Goal: Task Accomplishment & Management: Manage account settings

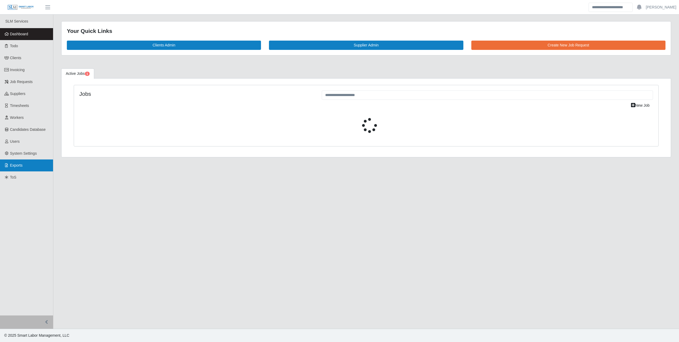
select select "****"
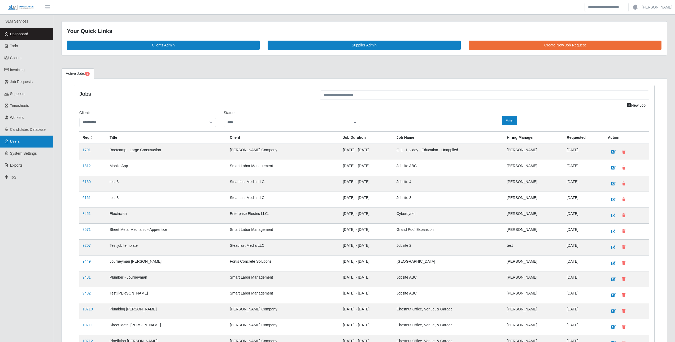
click at [16, 139] on span "Users" at bounding box center [15, 141] width 10 height 4
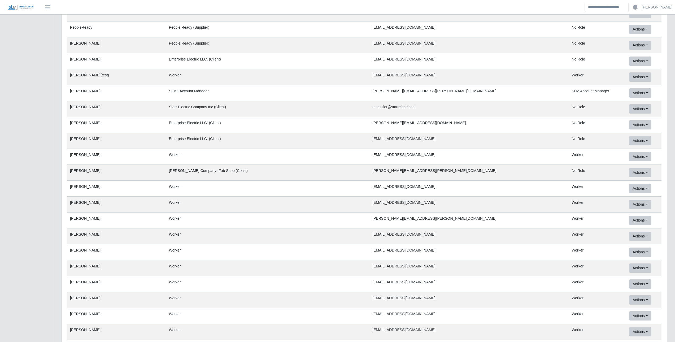
scroll to position [20233, 0]
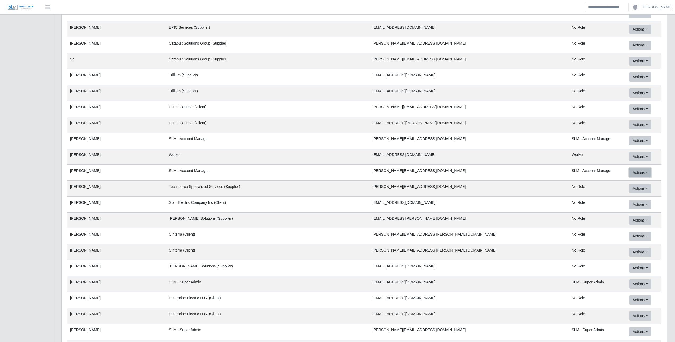
click at [637, 192] on link "Services User / SaaS User" at bounding box center [656, 194] width 55 height 11
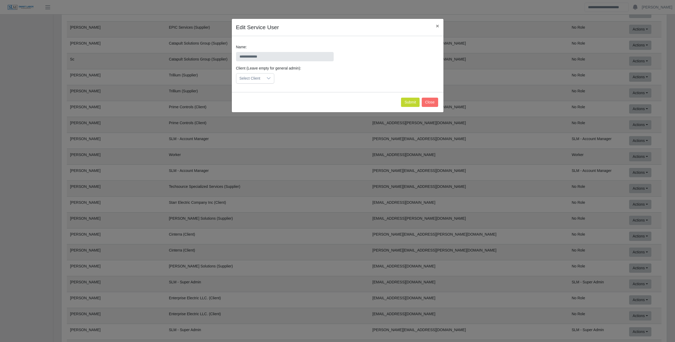
scroll to position [0, 0]
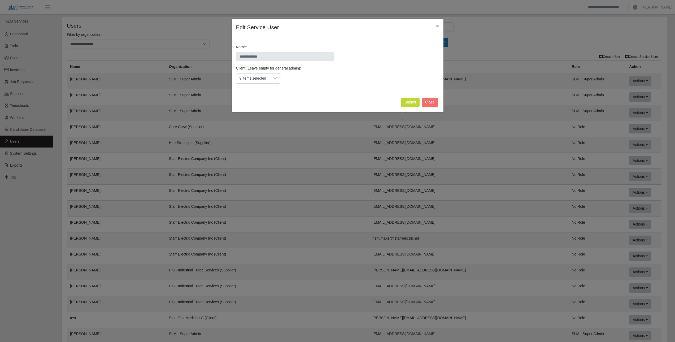
click at [268, 78] on div "9 items selected" at bounding box center [252, 78] width 33 height 10
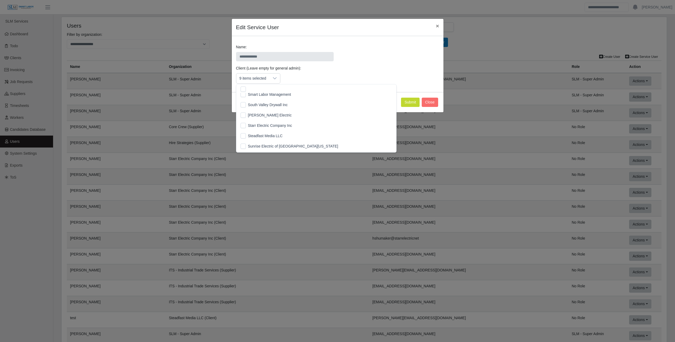
scroll to position [502, 0]
click at [412, 102] on button "Submit" at bounding box center [410, 102] width 19 height 9
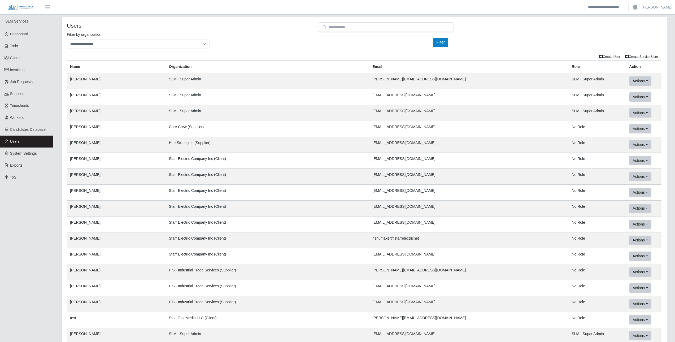
scroll to position [20233, 0]
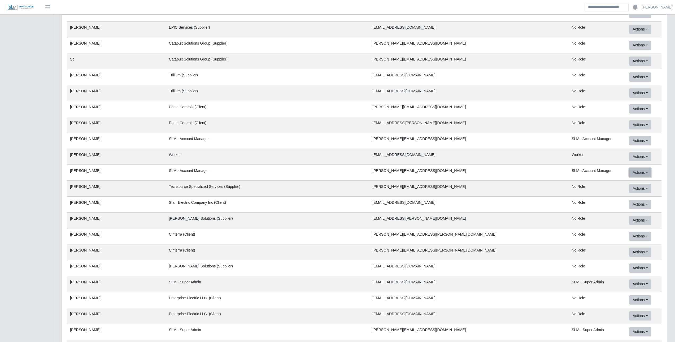
click at [629, 192] on link "Services User / SaaS User" at bounding box center [656, 194] width 55 height 11
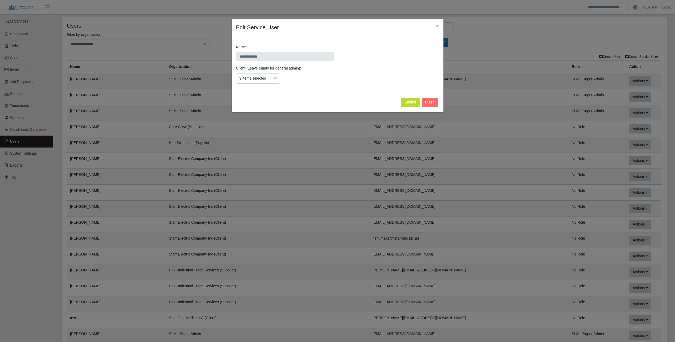
click at [271, 81] on div at bounding box center [275, 78] width 11 height 10
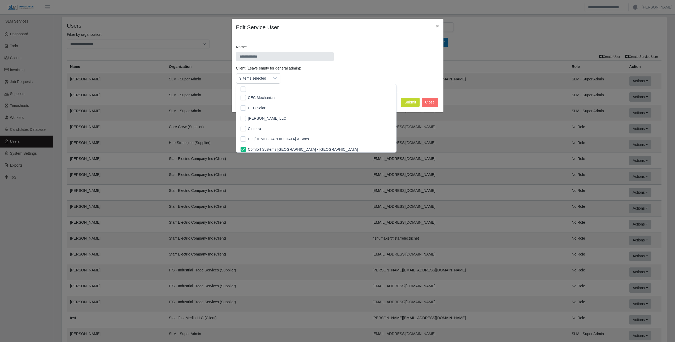
scroll to position [107, 0]
click at [439, 25] on span "×" at bounding box center [437, 26] width 3 height 6
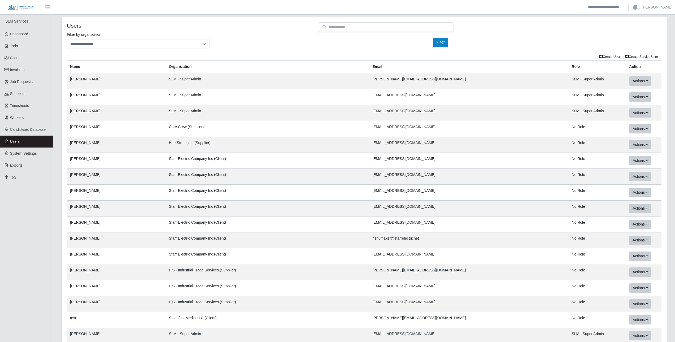
drag, startPoint x: 221, startPoint y: 34, endPoint x: 241, endPoint y: 38, distance: 20.3
click at [221, 34] on div "**********" at bounding box center [364, 42] width 603 height 21
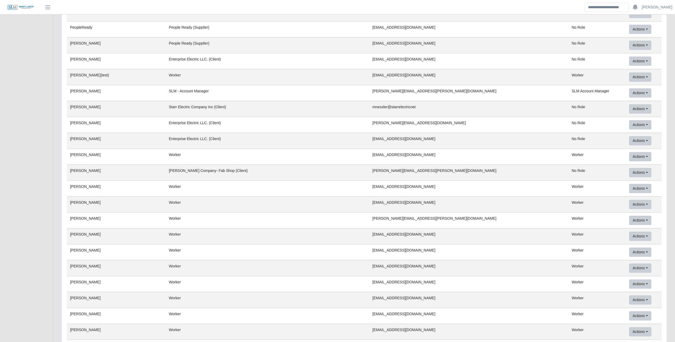
scroll to position [20233, 0]
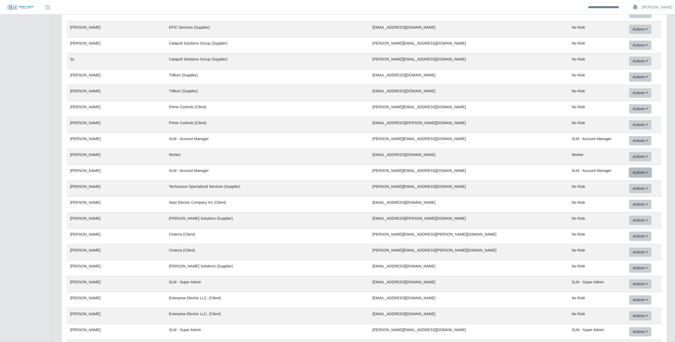
click at [629, 196] on link "Services User / SaaS User" at bounding box center [656, 194] width 55 height 11
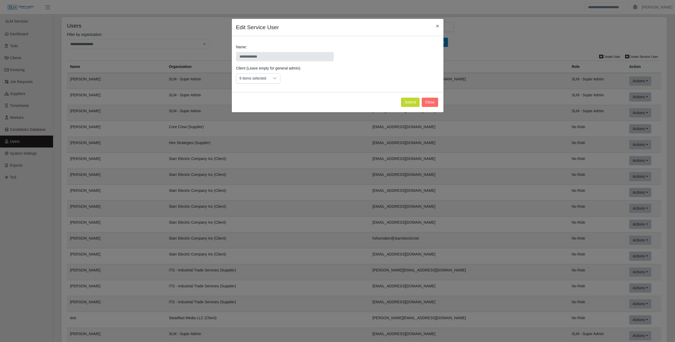
click at [252, 77] on div "9 items selected" at bounding box center [252, 78] width 33 height 10
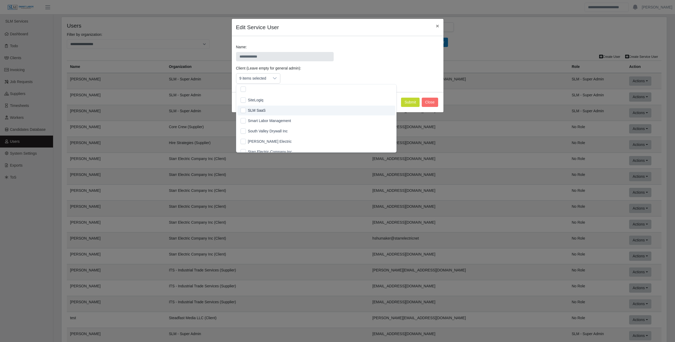
scroll to position [476, 0]
click at [255, 138] on span "[PERSON_NAME] Electric" at bounding box center [270, 140] width 44 height 6
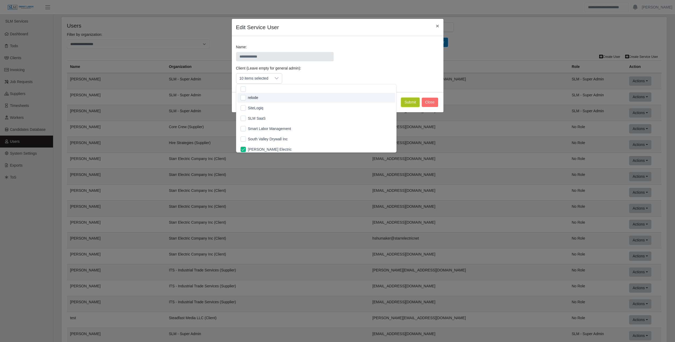
click at [407, 104] on button "Submit" at bounding box center [410, 102] width 19 height 9
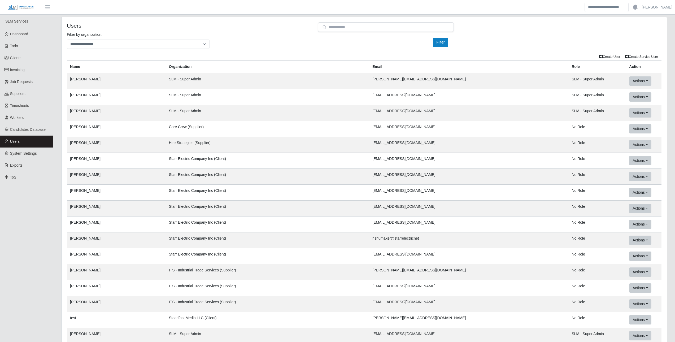
click at [497, 44] on div "**********" at bounding box center [364, 42] width 603 height 21
click at [152, 45] on select "**********" at bounding box center [138, 44] width 143 height 9
select select "**********"
click at [67, 40] on select "**********" at bounding box center [138, 44] width 143 height 9
click at [438, 42] on button "Filter" at bounding box center [440, 42] width 15 height 9
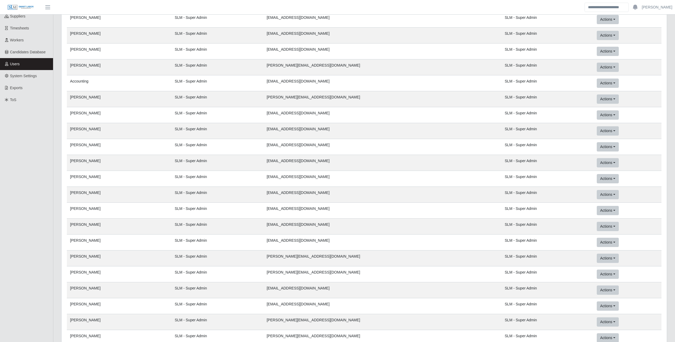
scroll to position [80, 0]
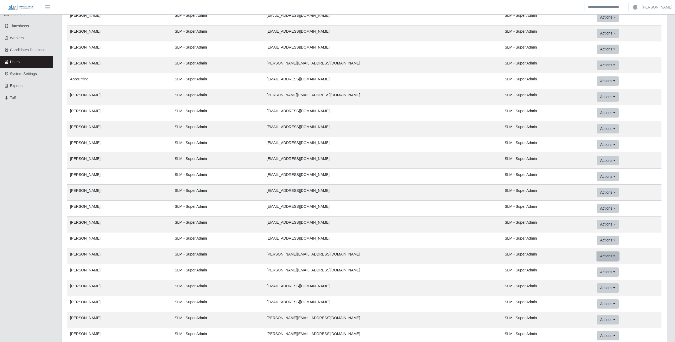
click at [600, 6] on button "Actions" at bounding box center [608, 1] width 22 height 9
click at [611, 280] on link "Services User / SaaS User" at bounding box center [624, 278] width 55 height 11
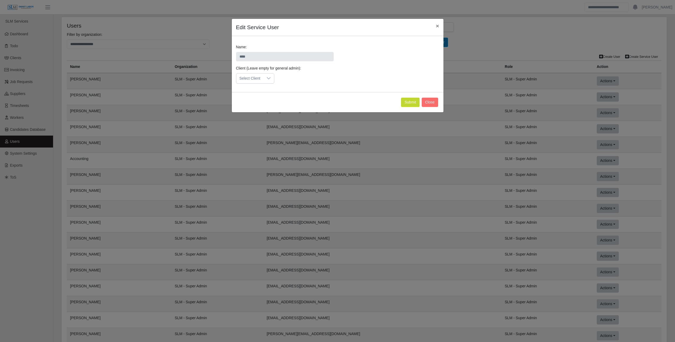
click at [246, 76] on div "Select Client" at bounding box center [249, 78] width 27 height 10
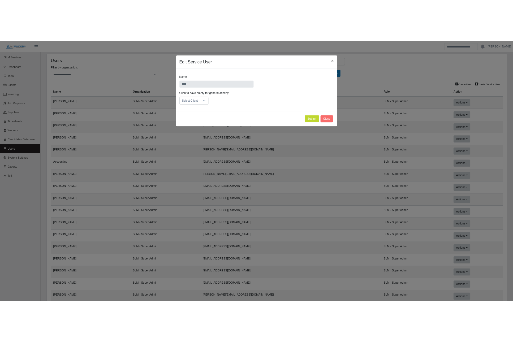
scroll to position [6, 3]
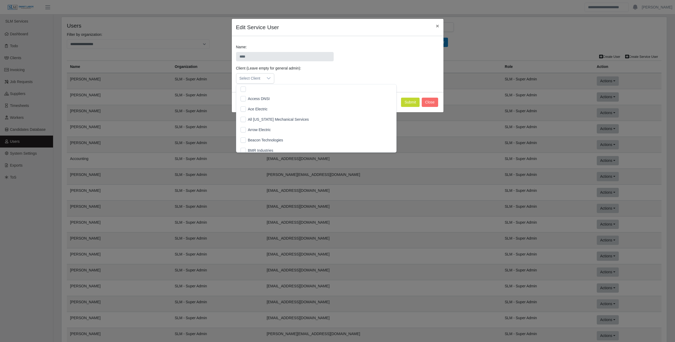
click at [413, 45] on div "Name: ****" at bounding box center [337, 54] width 211 height 21
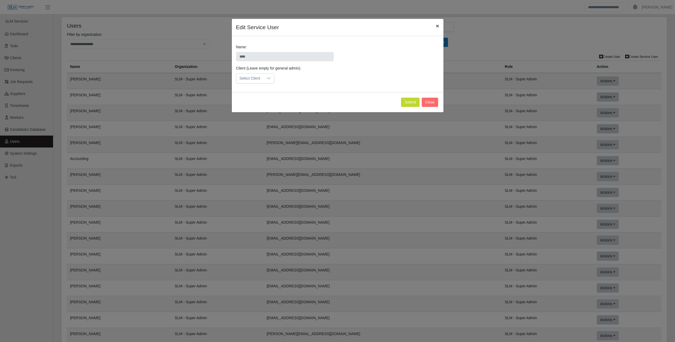
click at [438, 26] on span "×" at bounding box center [437, 26] width 3 height 6
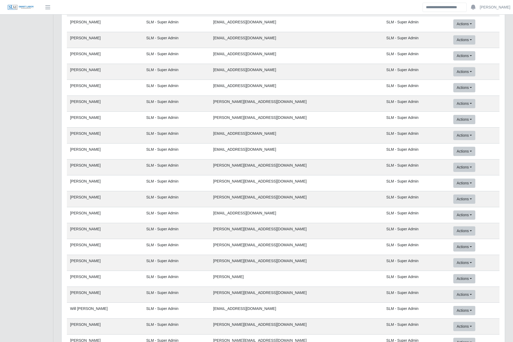
scroll to position [270, 0]
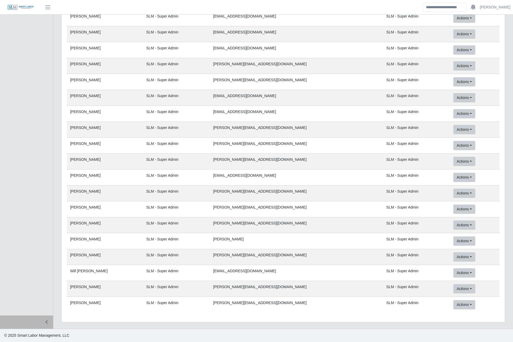
click at [46, 143] on ul "SLM Services Dashboard Todo Clients Invoicing Job Requests Suppliers Timesheets…" at bounding box center [26, 30] width 53 height 571
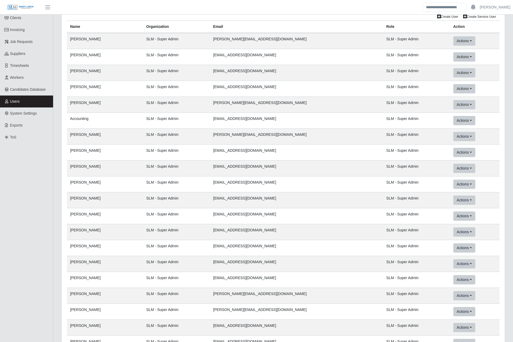
scroll to position [31, 0]
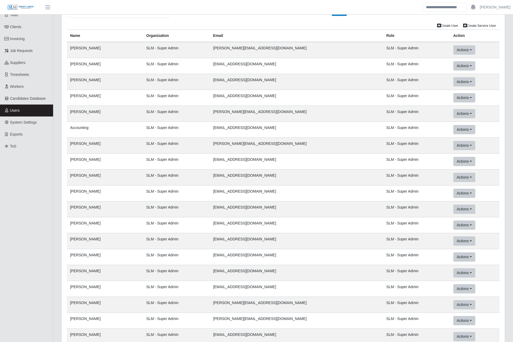
click at [20, 113] on link "Users" at bounding box center [26, 111] width 53 height 12
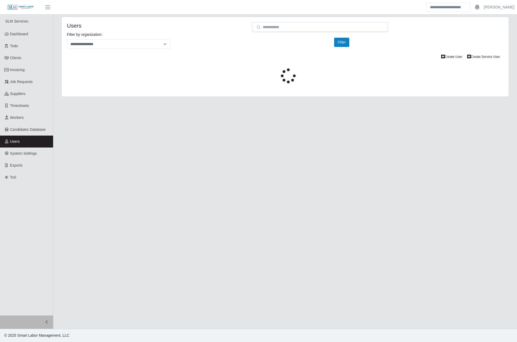
click at [231, 50] on div "**********" at bounding box center [285, 42] width 444 height 21
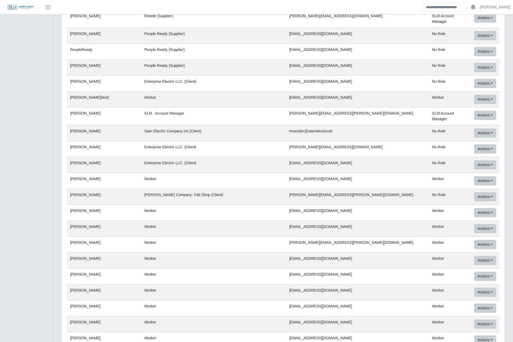
scroll to position [20233, 0]
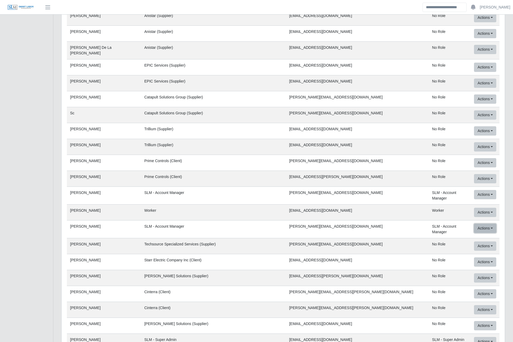
click at [481, 245] on link "Services User / SaaS User" at bounding box center [498, 250] width 55 height 11
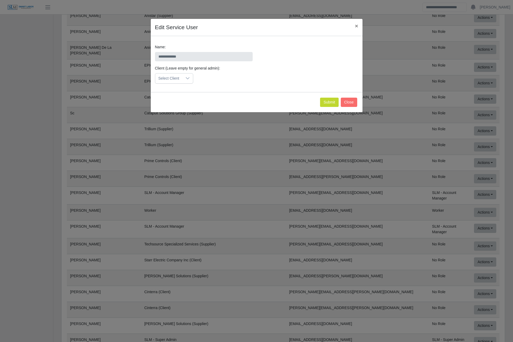
scroll to position [0, 0]
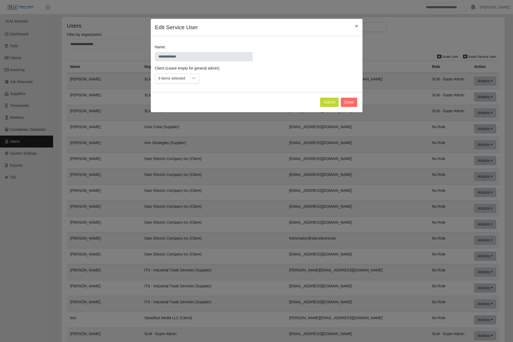
click at [184, 77] on div "9 items selected" at bounding box center [171, 78] width 33 height 10
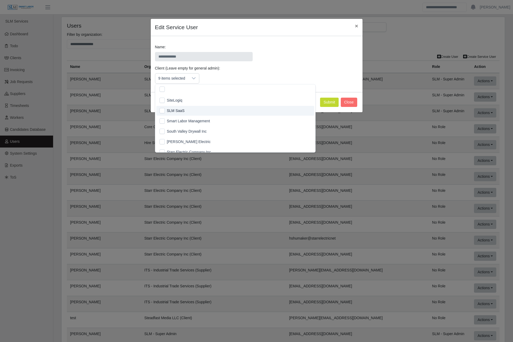
scroll to position [476, 0]
click at [184, 143] on li "[PERSON_NAME] Electric" at bounding box center [235, 140] width 158 height 10
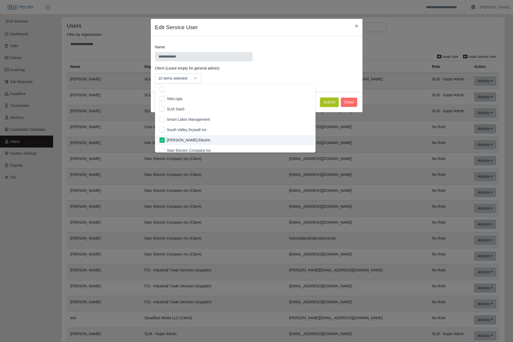
click at [329, 99] on button "Submit" at bounding box center [329, 102] width 19 height 9
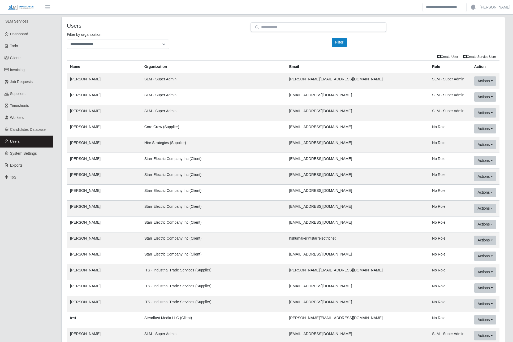
scroll to position [20233, 0]
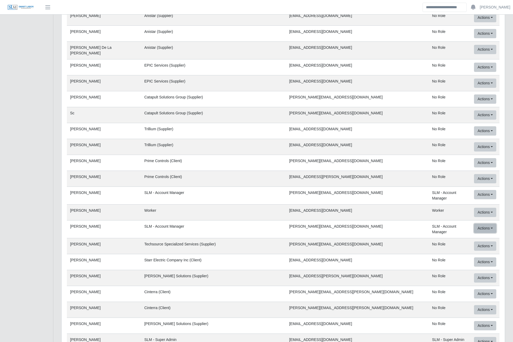
click at [481, 245] on link "Services User / SaaS User" at bounding box center [498, 250] width 55 height 11
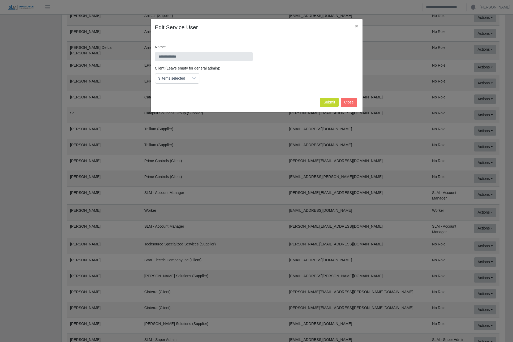
scroll to position [0, 0]
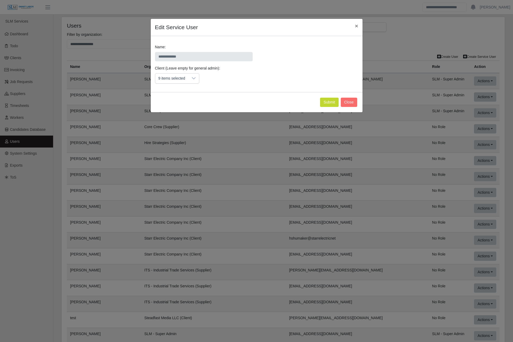
click at [175, 82] on div "9 items selected" at bounding box center [171, 78] width 33 height 10
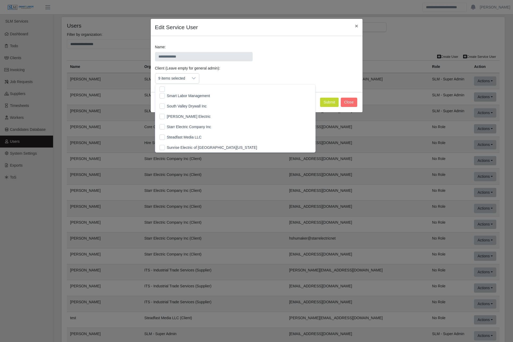
scroll to position [502, 0]
click at [331, 101] on button "Submit" at bounding box center [329, 102] width 19 height 9
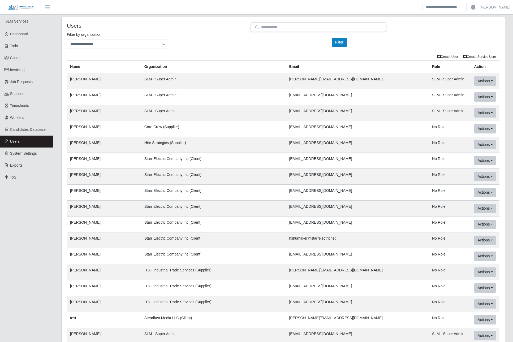
scroll to position [20233, 0]
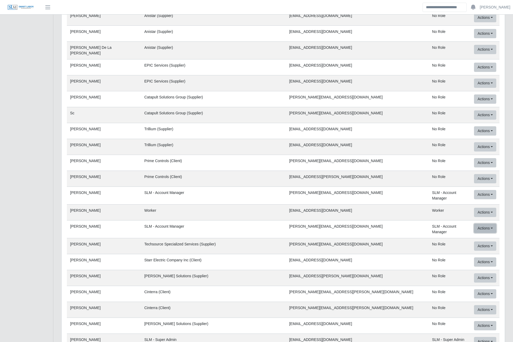
click at [489, 245] on link "Services User / SaaS User" at bounding box center [498, 250] width 55 height 11
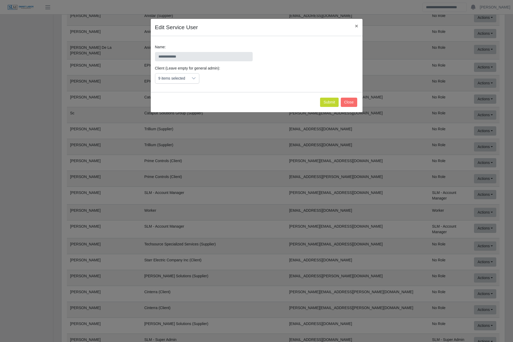
scroll to position [0, 0]
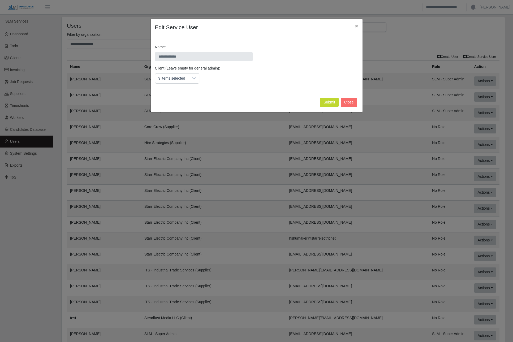
click at [175, 78] on div "9 items selected" at bounding box center [171, 78] width 33 height 10
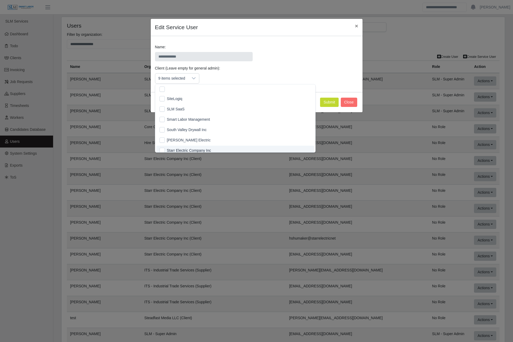
scroll to position [479, 0]
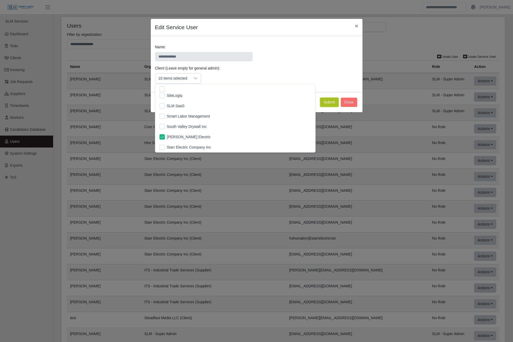
click at [330, 101] on button "Submit" at bounding box center [329, 102] width 19 height 9
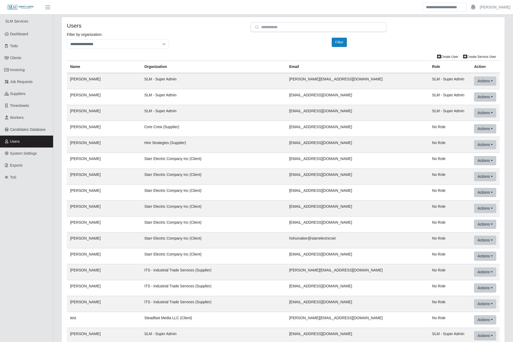
click at [191, 52] on div "**********" at bounding box center [283, 42] width 440 height 21
click at [186, 47] on div "**********" at bounding box center [283, 42] width 440 height 21
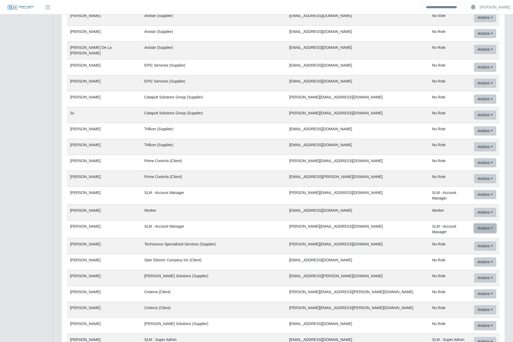
click at [484, 245] on link "Services User / SaaS User" at bounding box center [498, 250] width 55 height 11
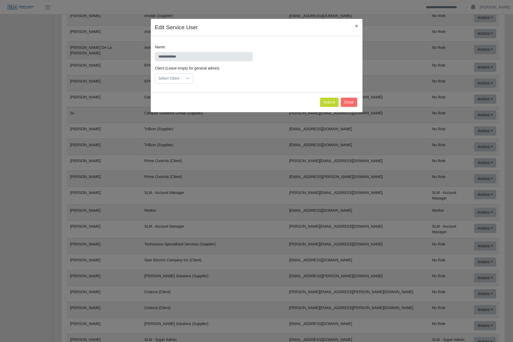
scroll to position [0, 0]
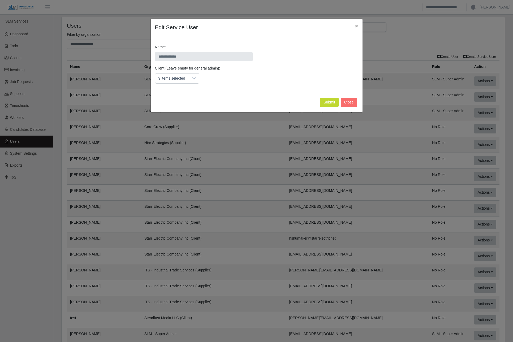
click at [183, 79] on div "9 items selected" at bounding box center [171, 78] width 33 height 10
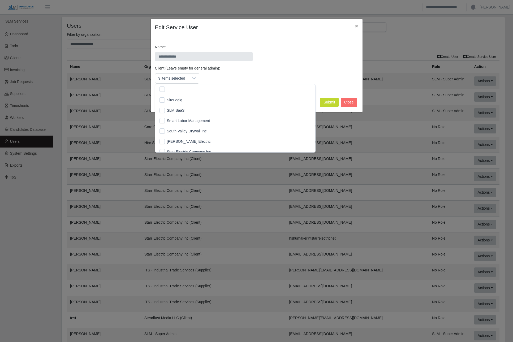
scroll to position [476, 0]
click at [294, 64] on div "**********" at bounding box center [256, 54] width 211 height 21
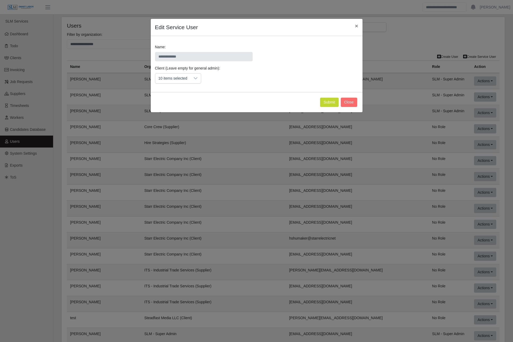
click at [298, 65] on div "**********" at bounding box center [256, 54] width 211 height 21
click at [327, 101] on button "Submit" at bounding box center [329, 102] width 19 height 9
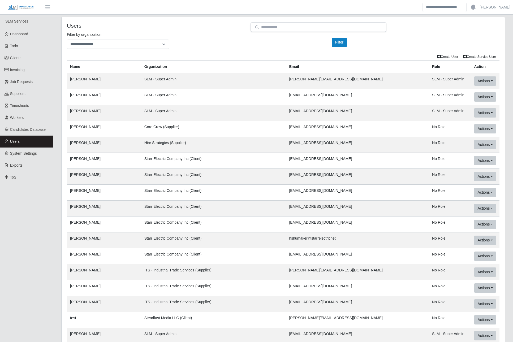
scroll to position [20233, 0]
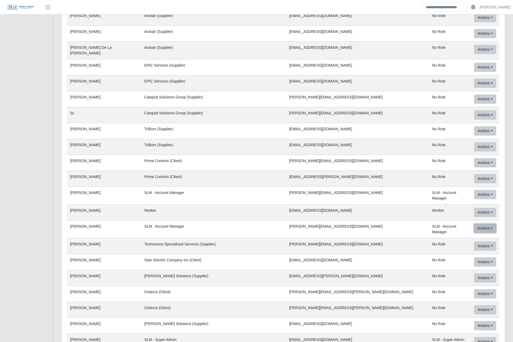
click at [472, 245] on link "Services User / SaaS User" at bounding box center [498, 250] width 55 height 11
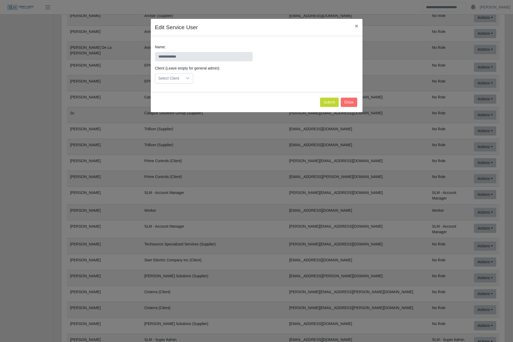
scroll to position [0, 0]
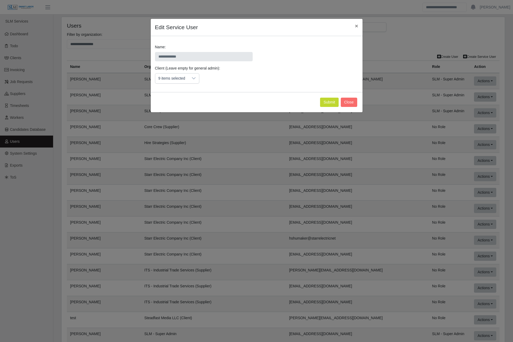
click at [179, 77] on div "9 items selected" at bounding box center [171, 78] width 33 height 10
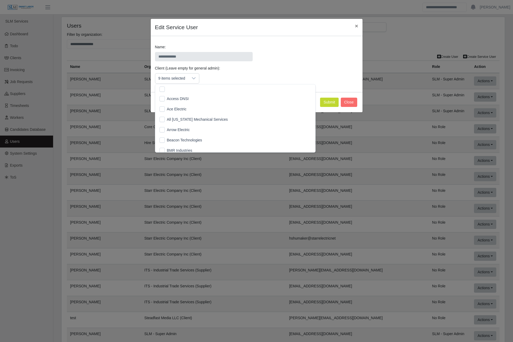
scroll to position [107, 0]
click at [280, 79] on div "Client (Leave empty for general admin): 9 items selected" at bounding box center [257, 77] width 206 height 22
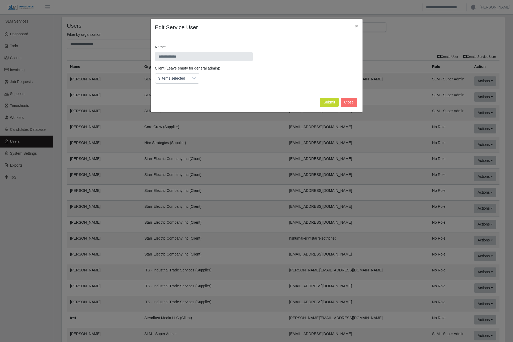
click at [192, 82] on div at bounding box center [193, 78] width 11 height 10
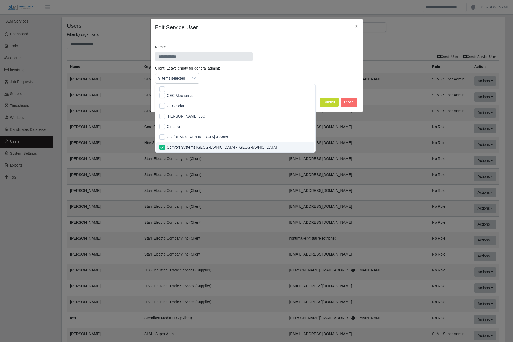
click at [240, 86] on div at bounding box center [235, 88] width 160 height 8
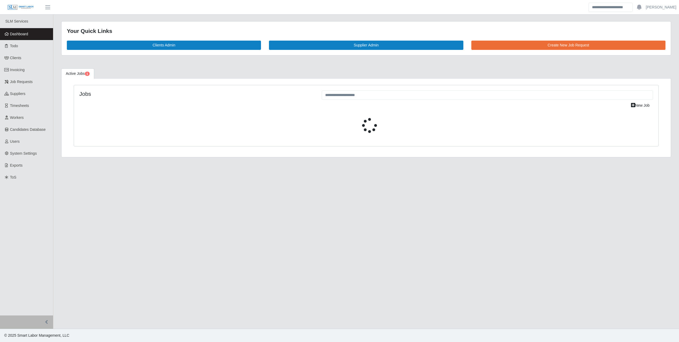
select select "****"
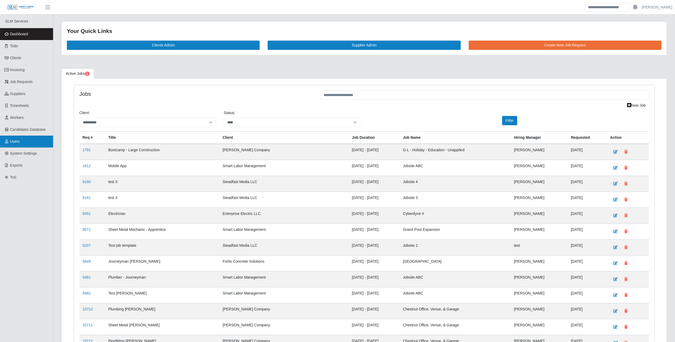
drag, startPoint x: 19, startPoint y: 0, endPoint x: 21, endPoint y: 145, distance: 144.8
click at [21, 145] on link "Users" at bounding box center [26, 142] width 53 height 12
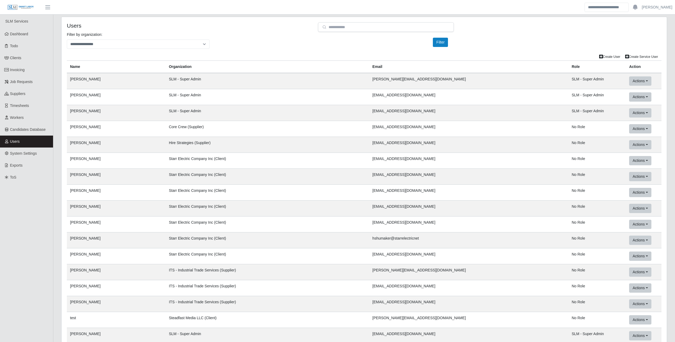
click at [274, 44] on div "**********" at bounding box center [364, 42] width 603 height 21
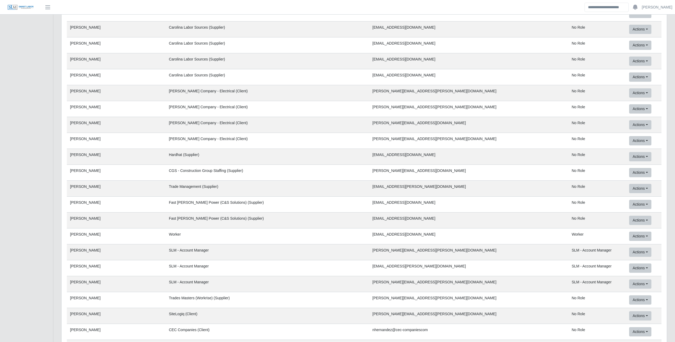
scroll to position [20233, 0]
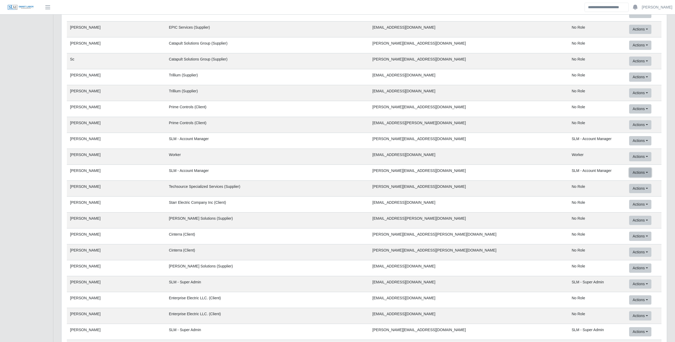
click at [632, 204] on link "Mock User" at bounding box center [656, 205] width 55 height 11
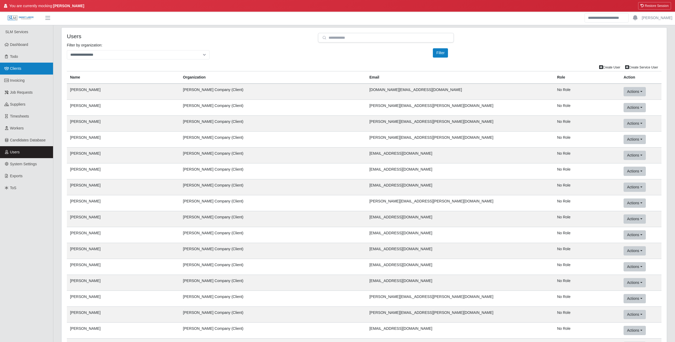
click at [21, 71] on link "Clients" at bounding box center [26, 69] width 53 height 12
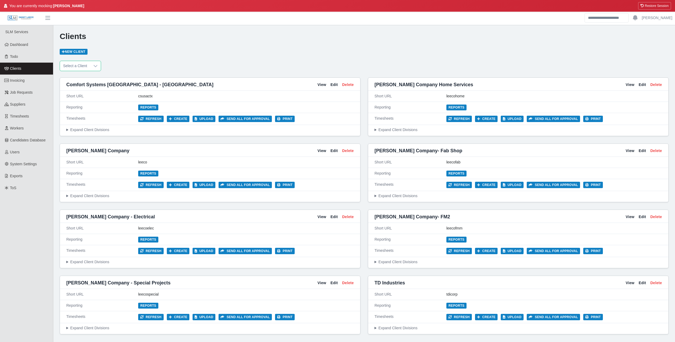
click at [87, 65] on span "Select a Client" at bounding box center [75, 66] width 30 height 10
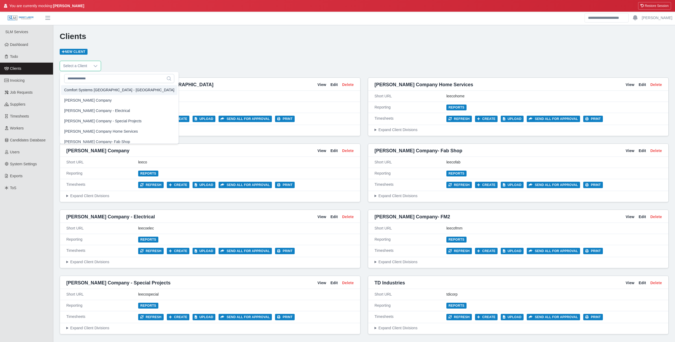
click at [167, 64] on div "Select a Client" at bounding box center [364, 66] width 609 height 10
